Goal: Information Seeking & Learning: Learn about a topic

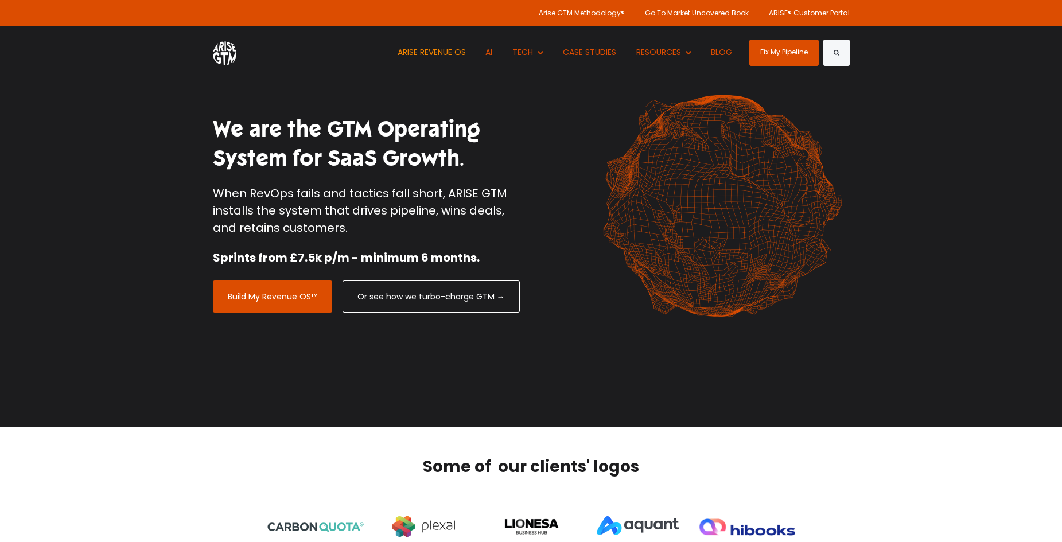
click at [446, 54] on link "ARISE REVENUE OS" at bounding box center [431, 52] width 85 height 53
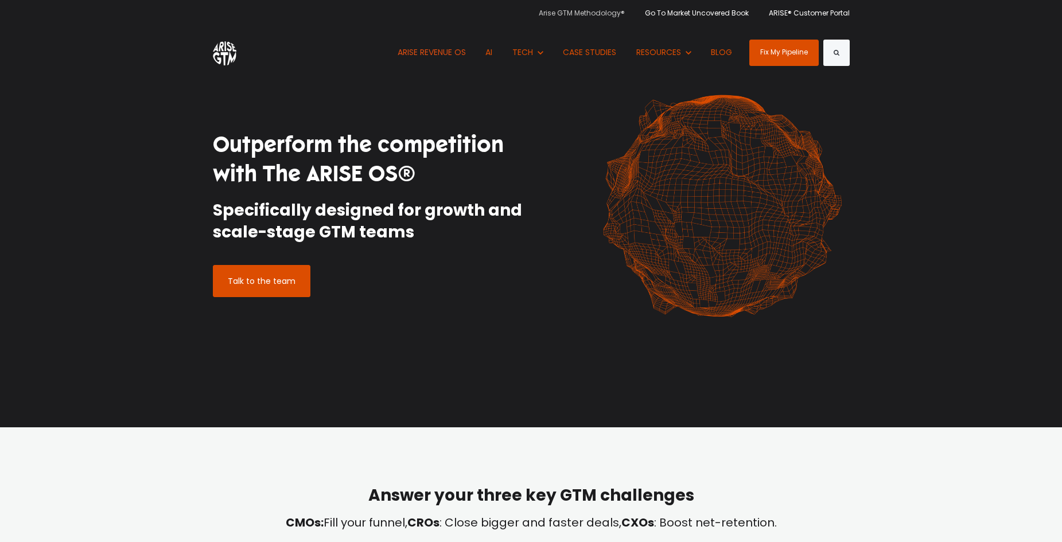
scroll to position [3, 0]
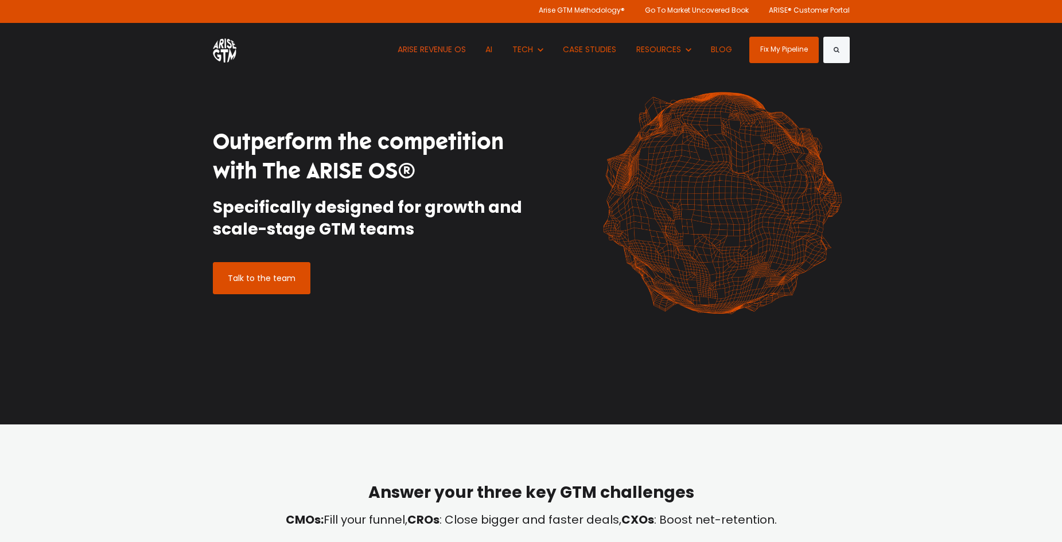
click at [543, 132] on div "Outperform the competition with The ARISE OS® Specifically designed for growth …" at bounding box center [531, 211] width 654 height 262
